Goal: Task Accomplishment & Management: Manage account settings

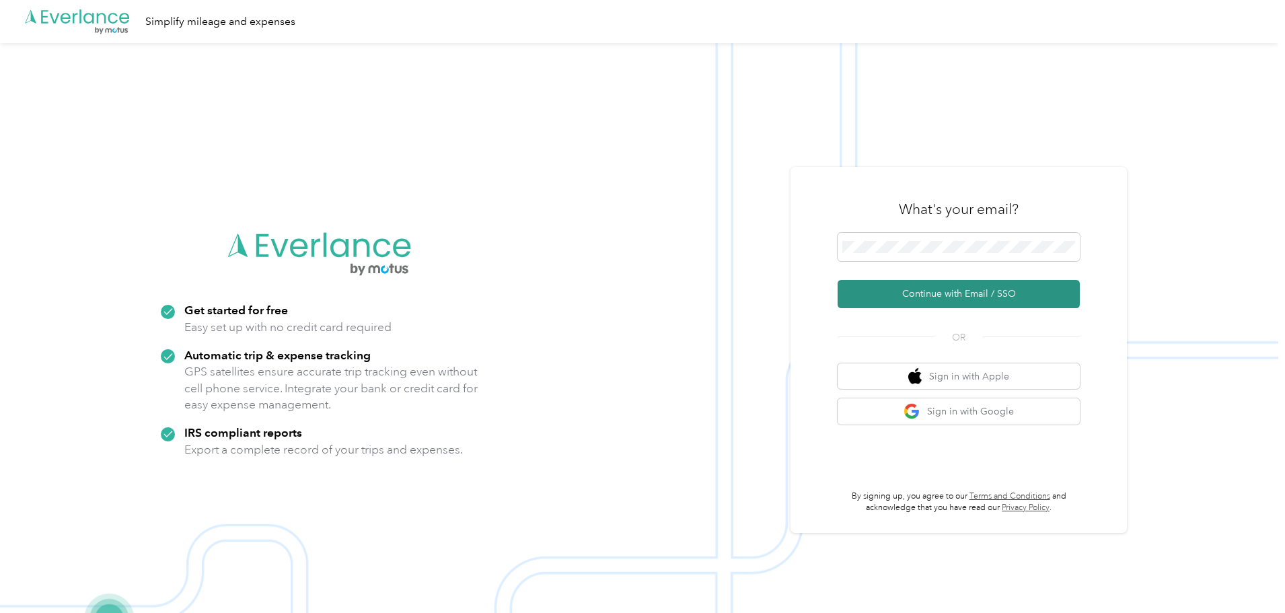
click at [959, 291] on button "Continue with Email / SSO" at bounding box center [959, 294] width 242 height 28
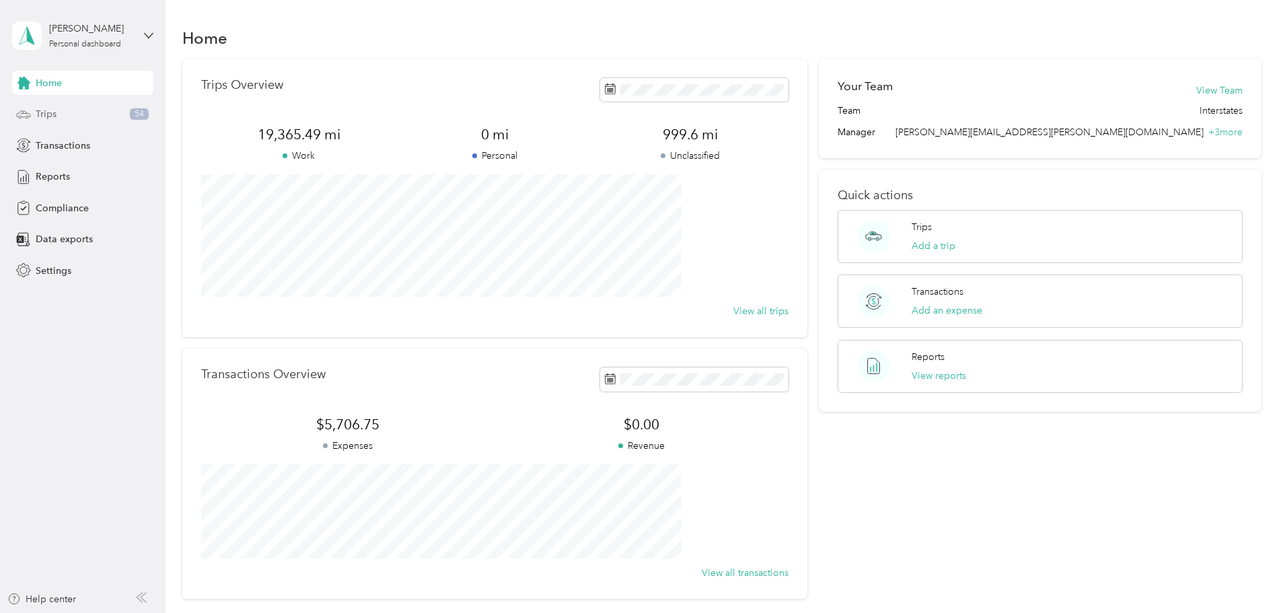
click at [51, 107] on span "Trips" at bounding box center [46, 114] width 21 height 14
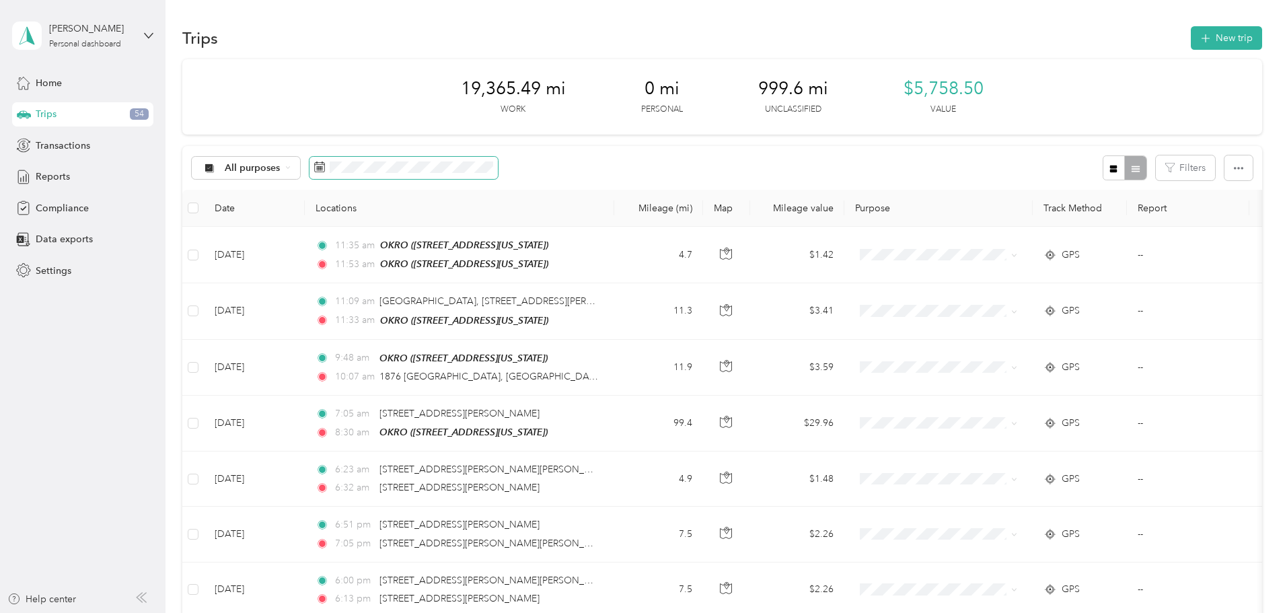
click at [498, 174] on span at bounding box center [403, 168] width 188 height 23
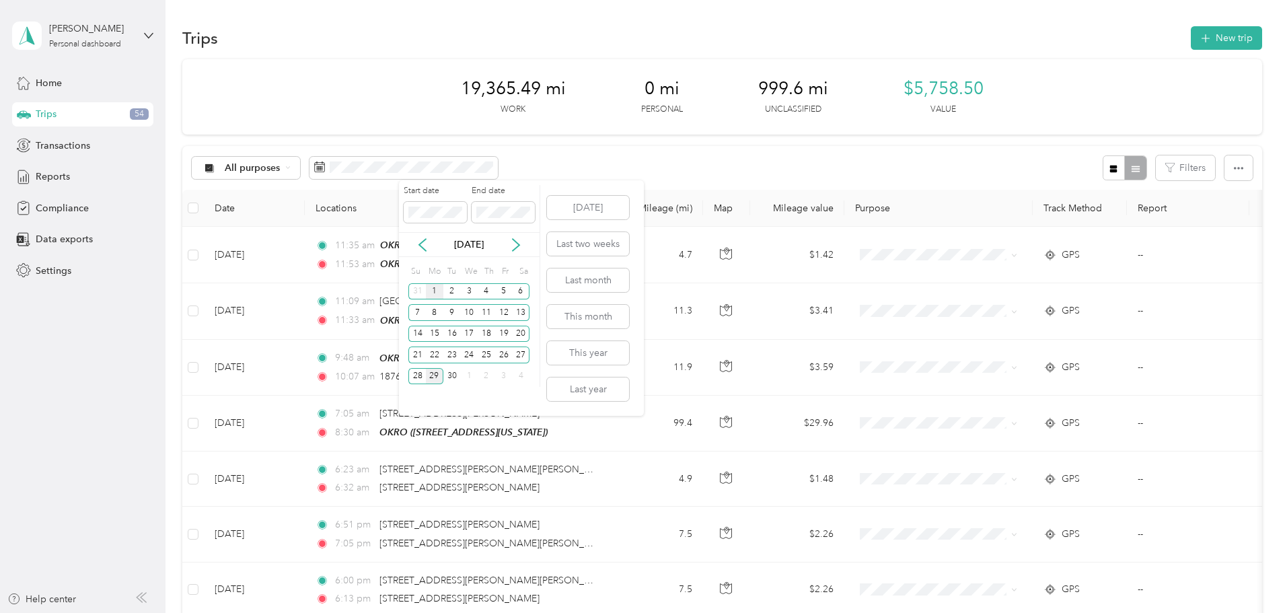
click at [439, 289] on div "1" at bounding box center [434, 291] width 17 height 17
click at [453, 374] on div "30" at bounding box center [451, 376] width 17 height 17
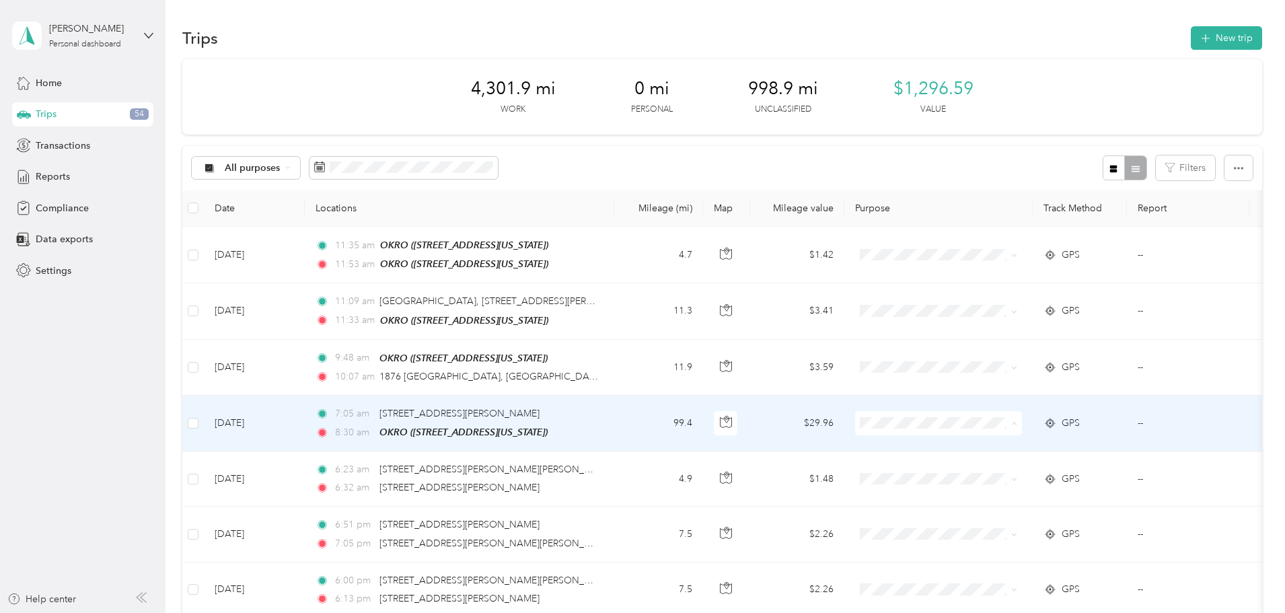
click at [1017, 447] on li "Interstates" at bounding box center [1028, 445] width 167 height 24
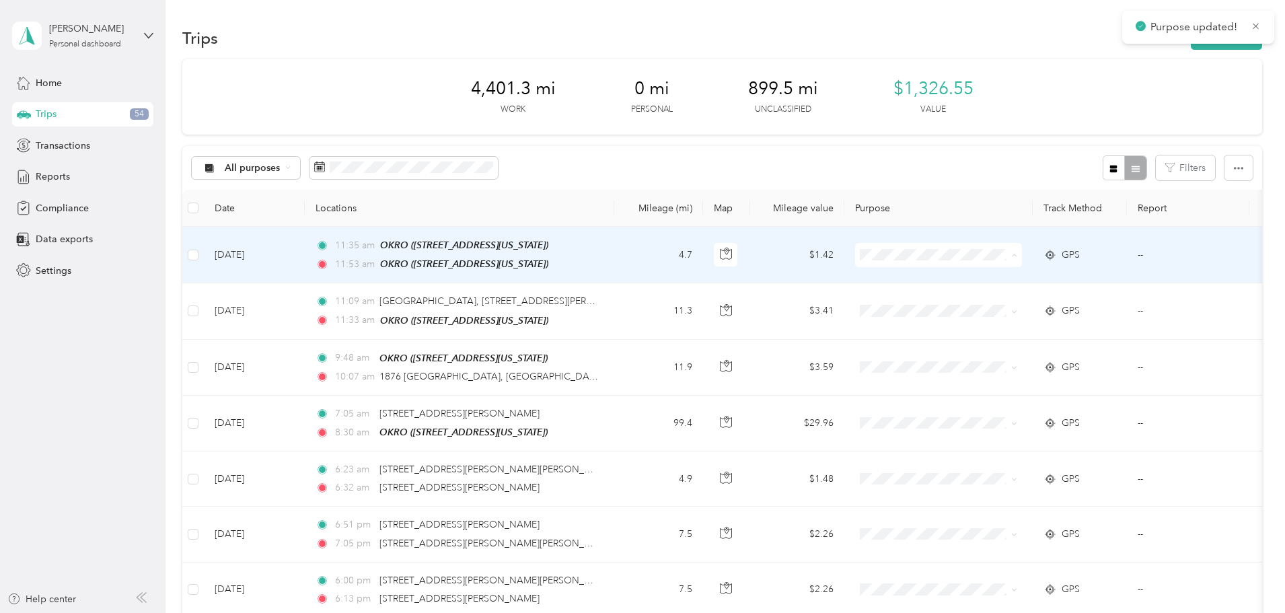
click at [1013, 279] on span "Interstates" at bounding box center [1040, 279] width 124 height 14
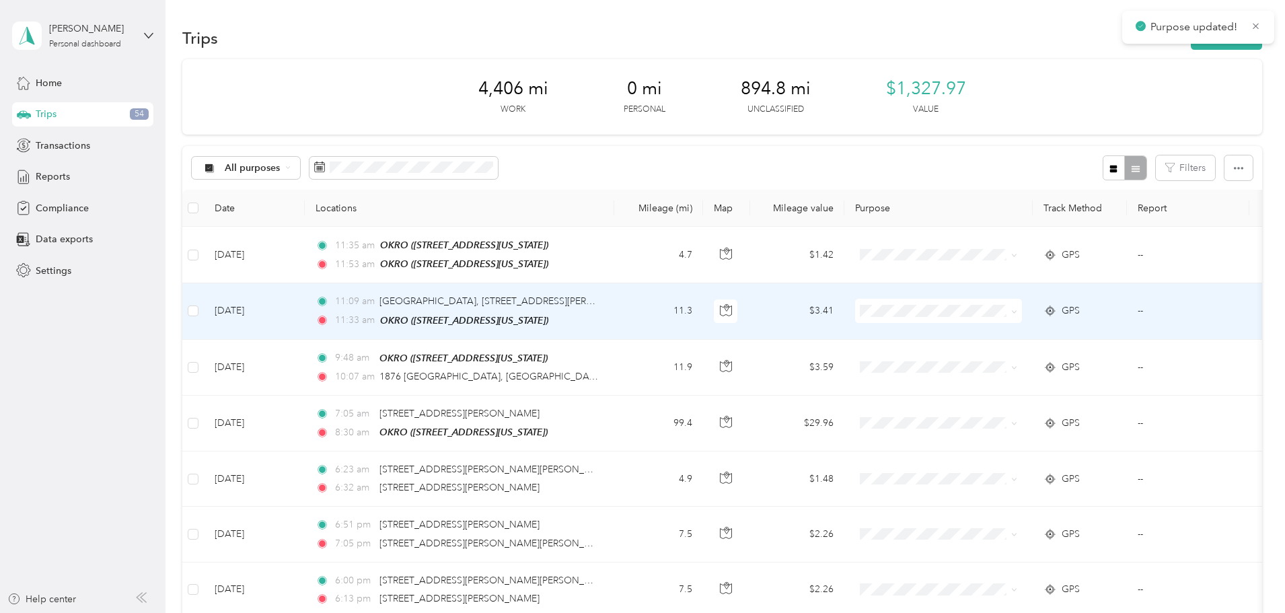
click at [994, 334] on span "Interstates" at bounding box center [1040, 333] width 124 height 14
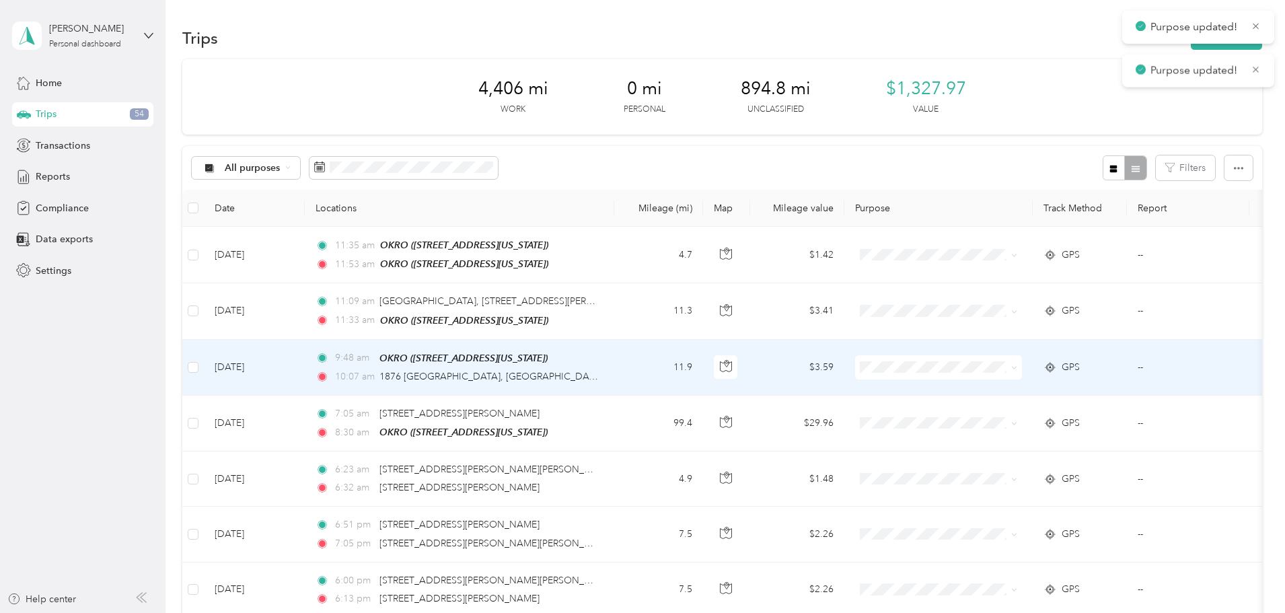
click at [994, 374] on span at bounding box center [938, 367] width 167 height 24
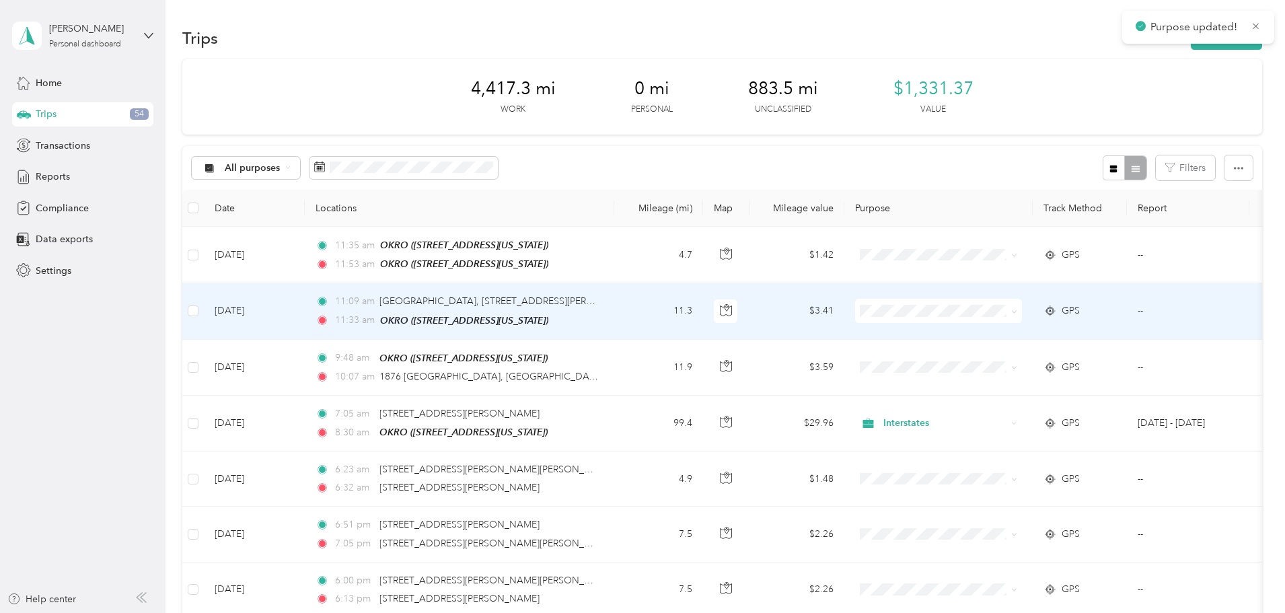
click at [703, 329] on td "11.3" at bounding box center [658, 311] width 89 height 56
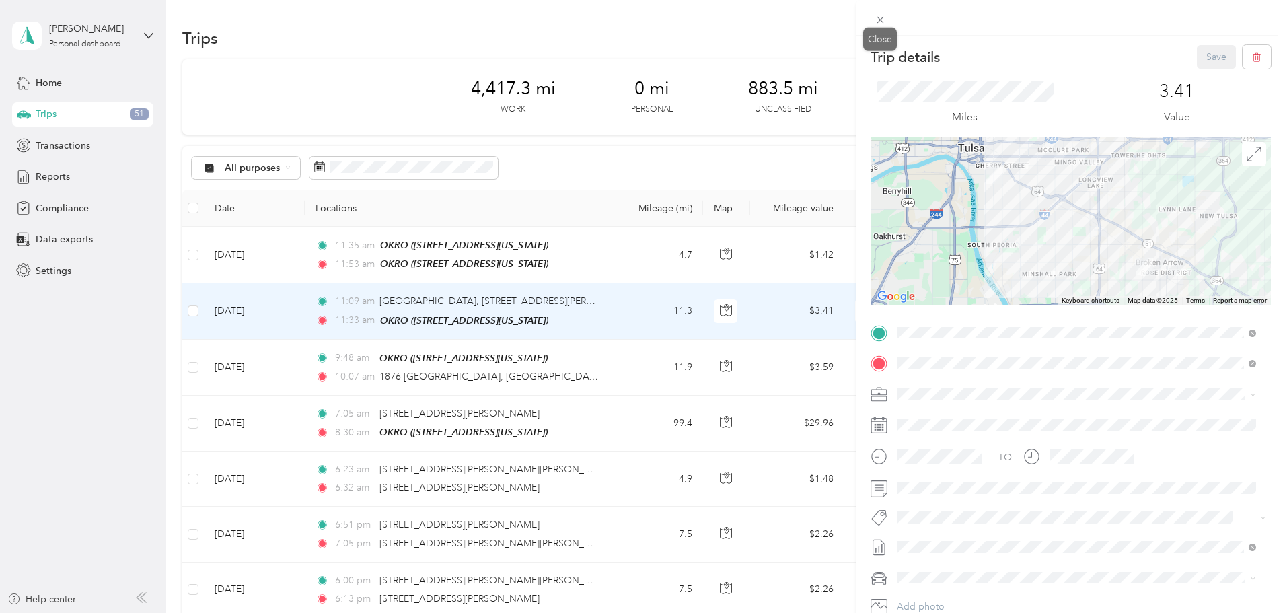
click at [878, 21] on icon at bounding box center [880, 19] width 11 height 11
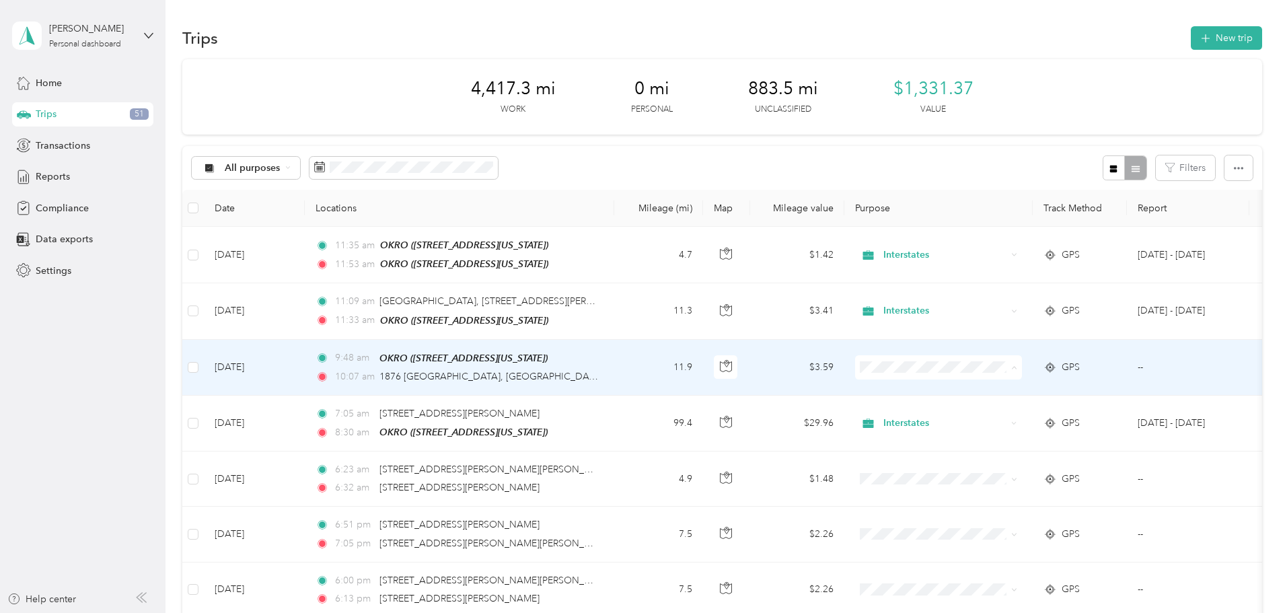
click at [990, 391] on span "Interstates" at bounding box center [1040, 390] width 124 height 14
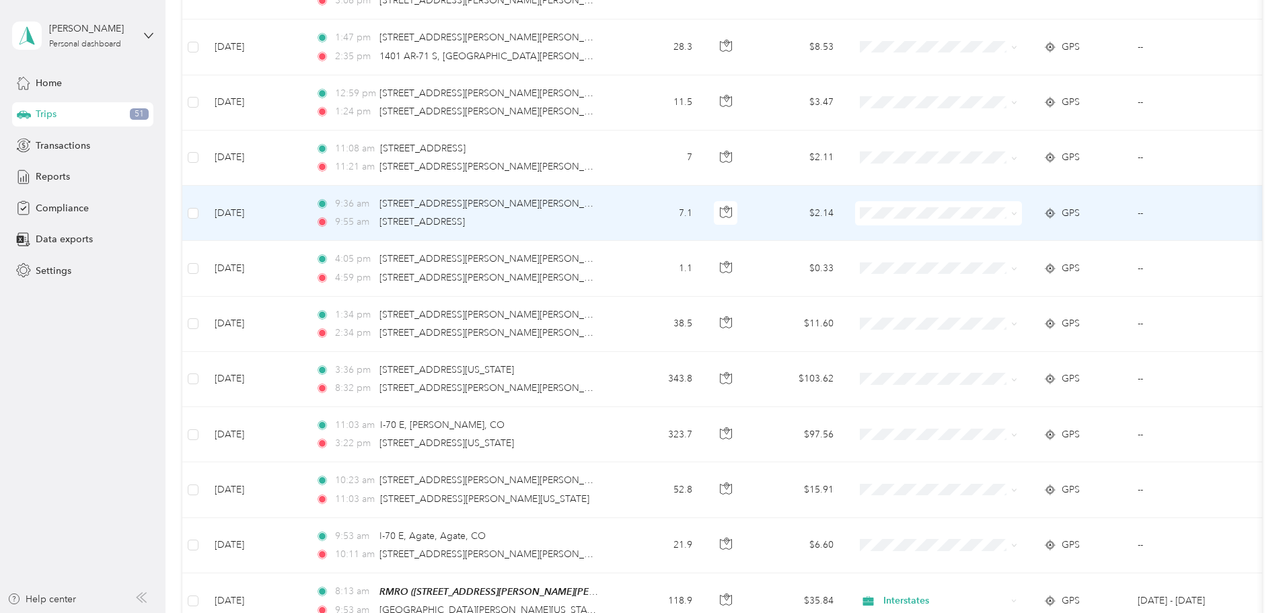
scroll to position [740, 0]
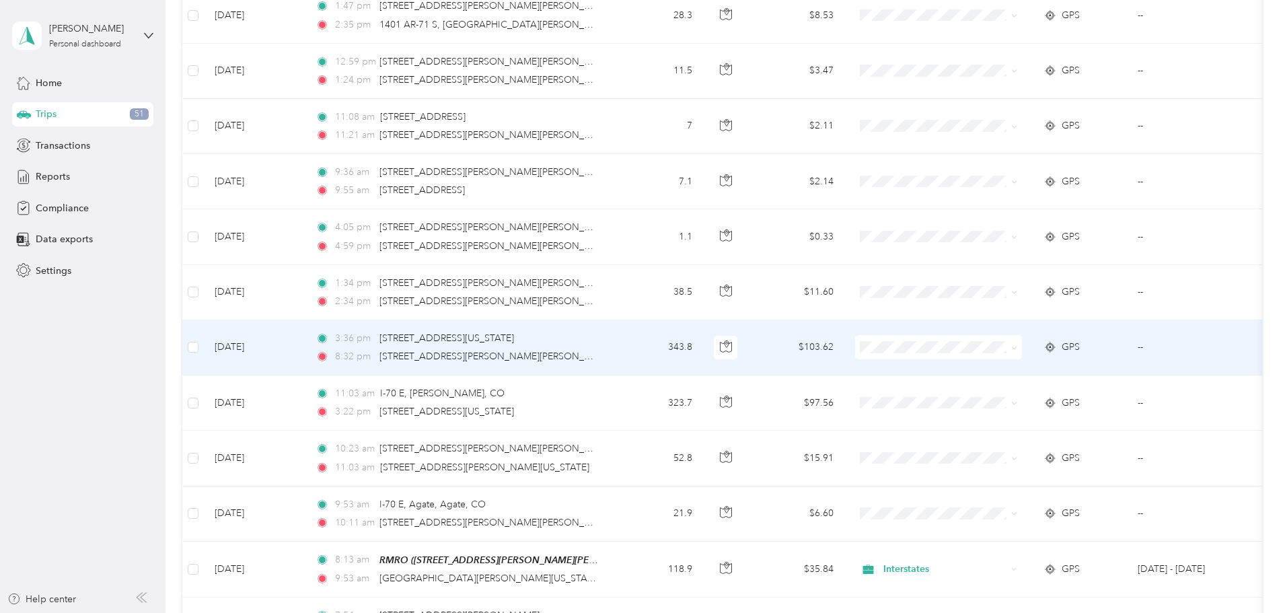
click at [1033, 369] on span "Interstates" at bounding box center [1040, 369] width 124 height 14
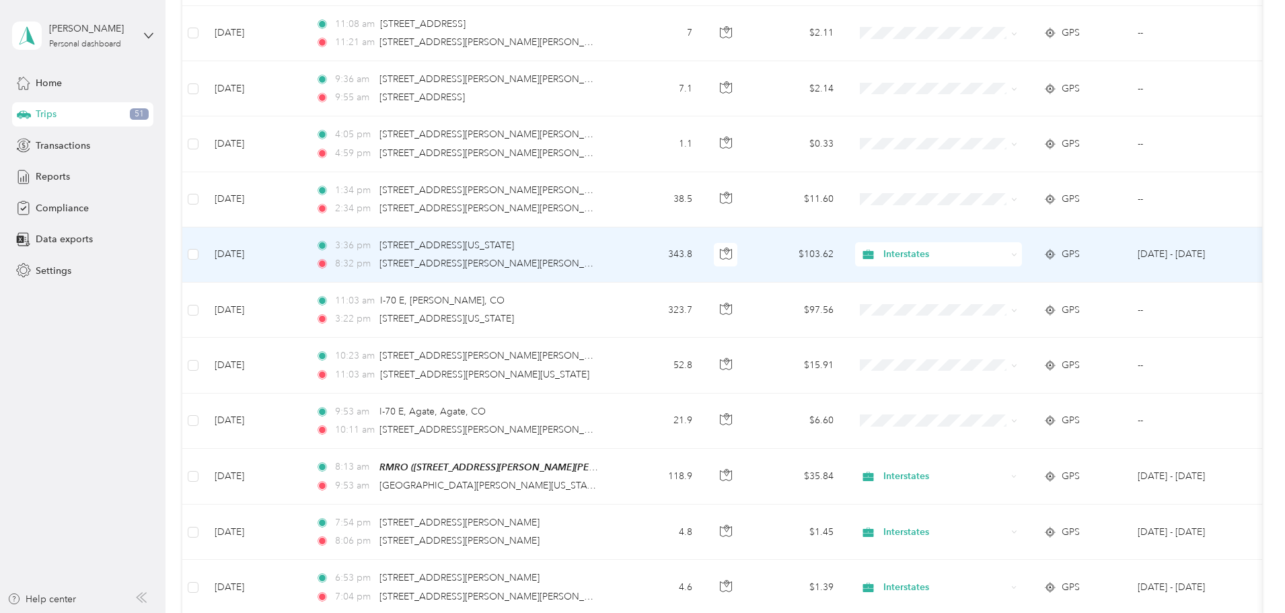
scroll to position [875, 0]
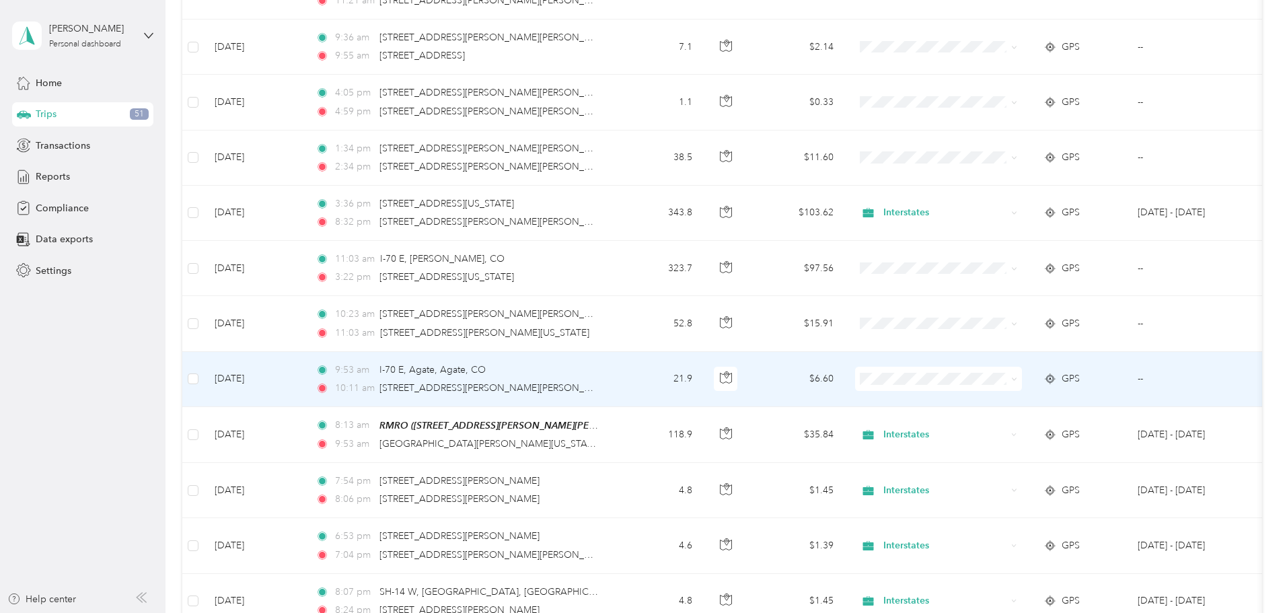
click at [1022, 367] on span at bounding box center [938, 379] width 167 height 24
click at [1041, 398] on span "Interstates" at bounding box center [1040, 401] width 124 height 14
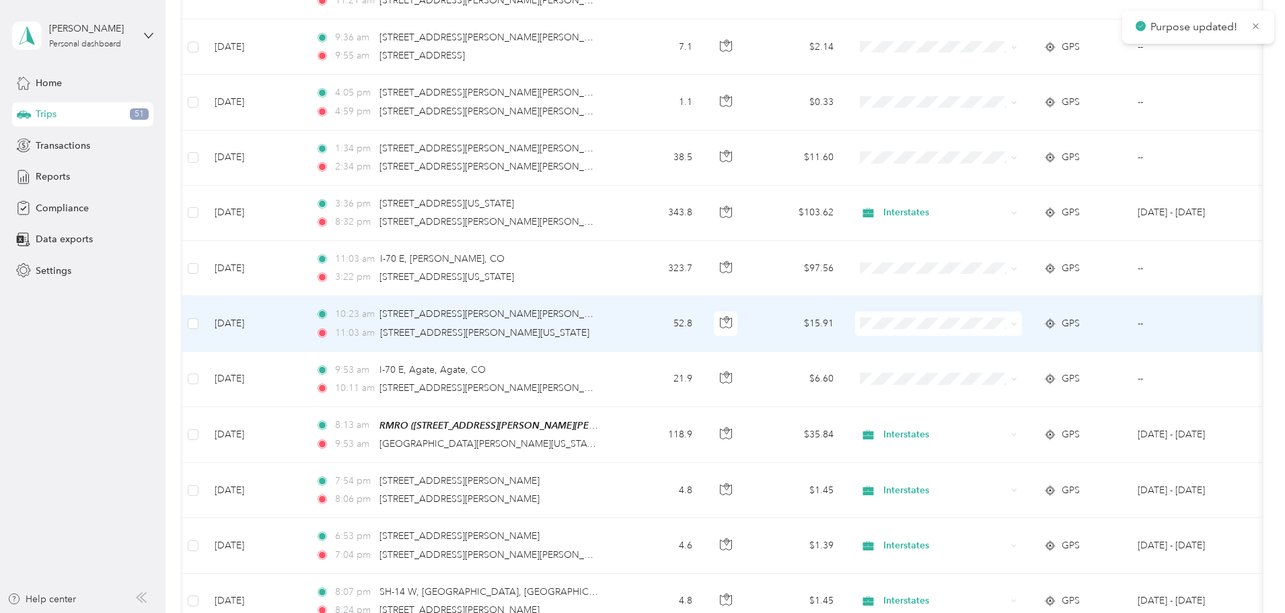
click at [986, 353] on ol "Interstates Personal" at bounding box center [1028, 353] width 167 height 47
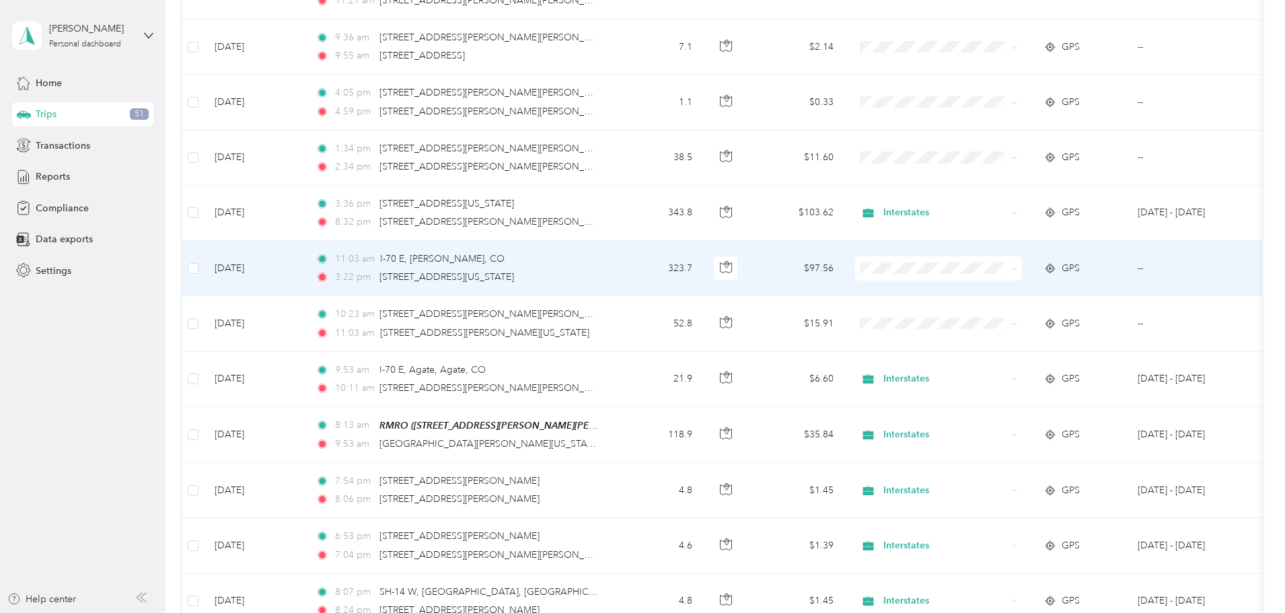
click at [1008, 285] on span "Interstates" at bounding box center [1040, 290] width 124 height 14
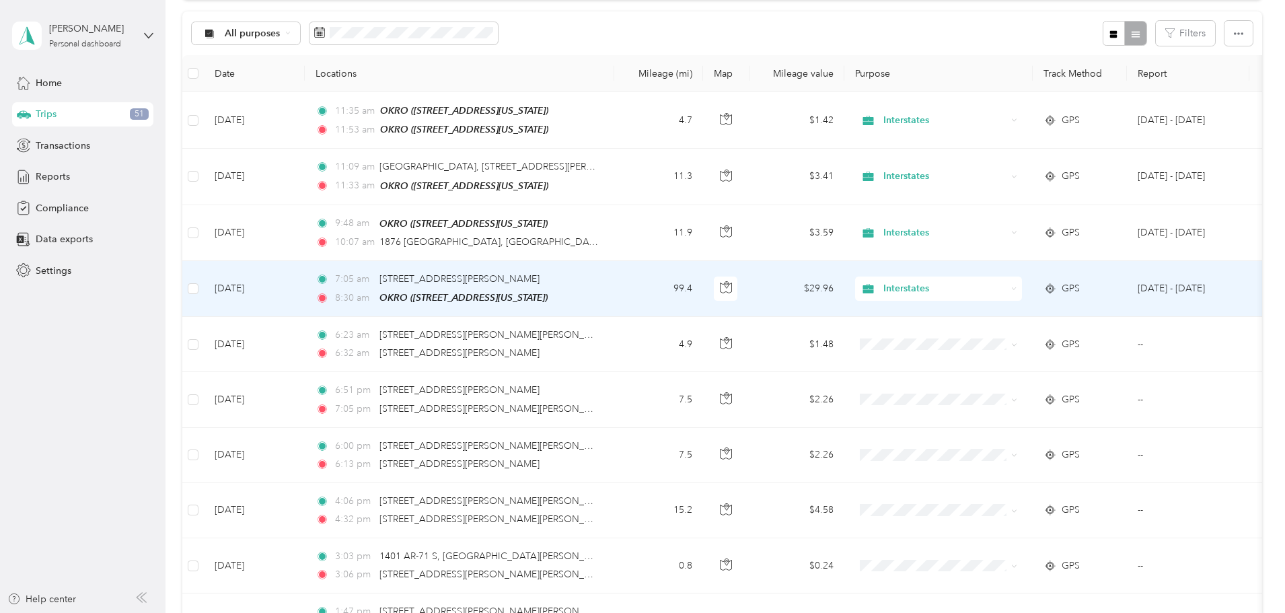
scroll to position [0, 0]
